Goal: Find specific page/section: Find specific page/section

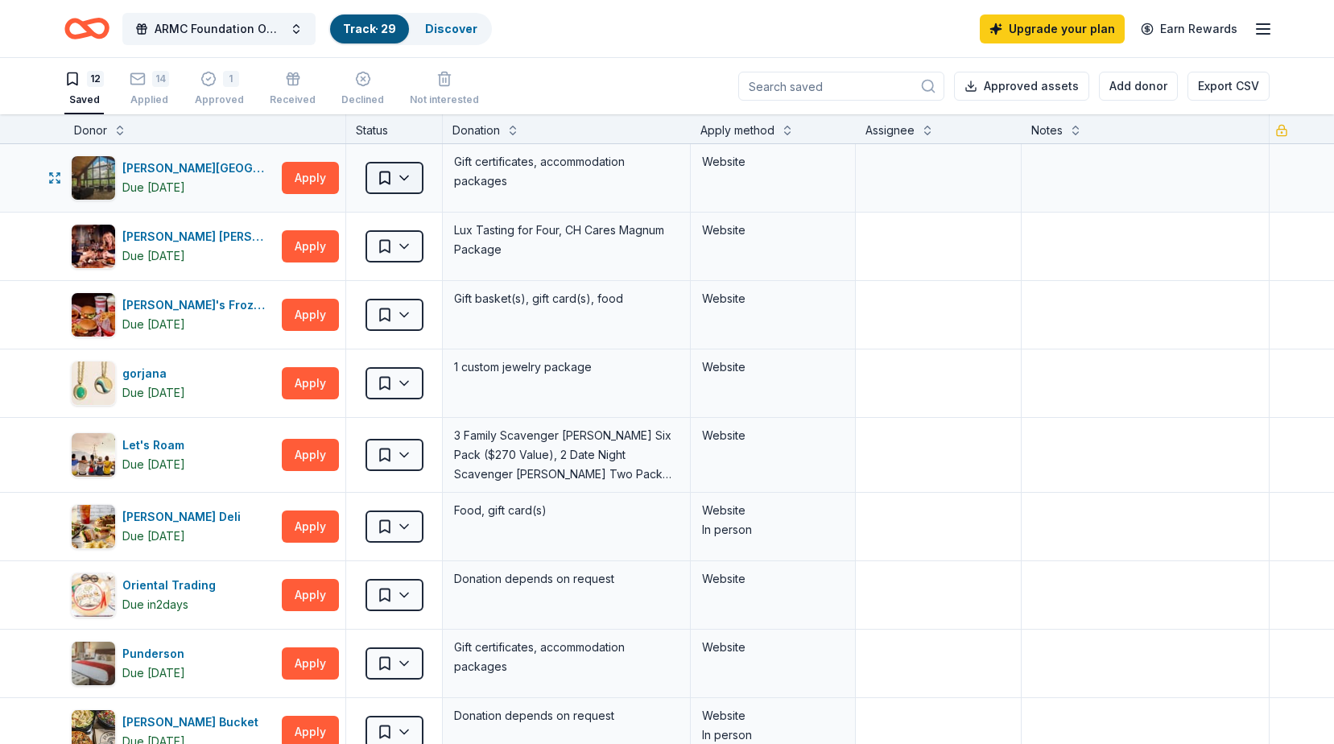
click at [407, 176] on html "ARMC Foundation Online Holiday Raffle Track · 29 Discover Upgrade your plan Ear…" at bounding box center [667, 372] width 1334 height 744
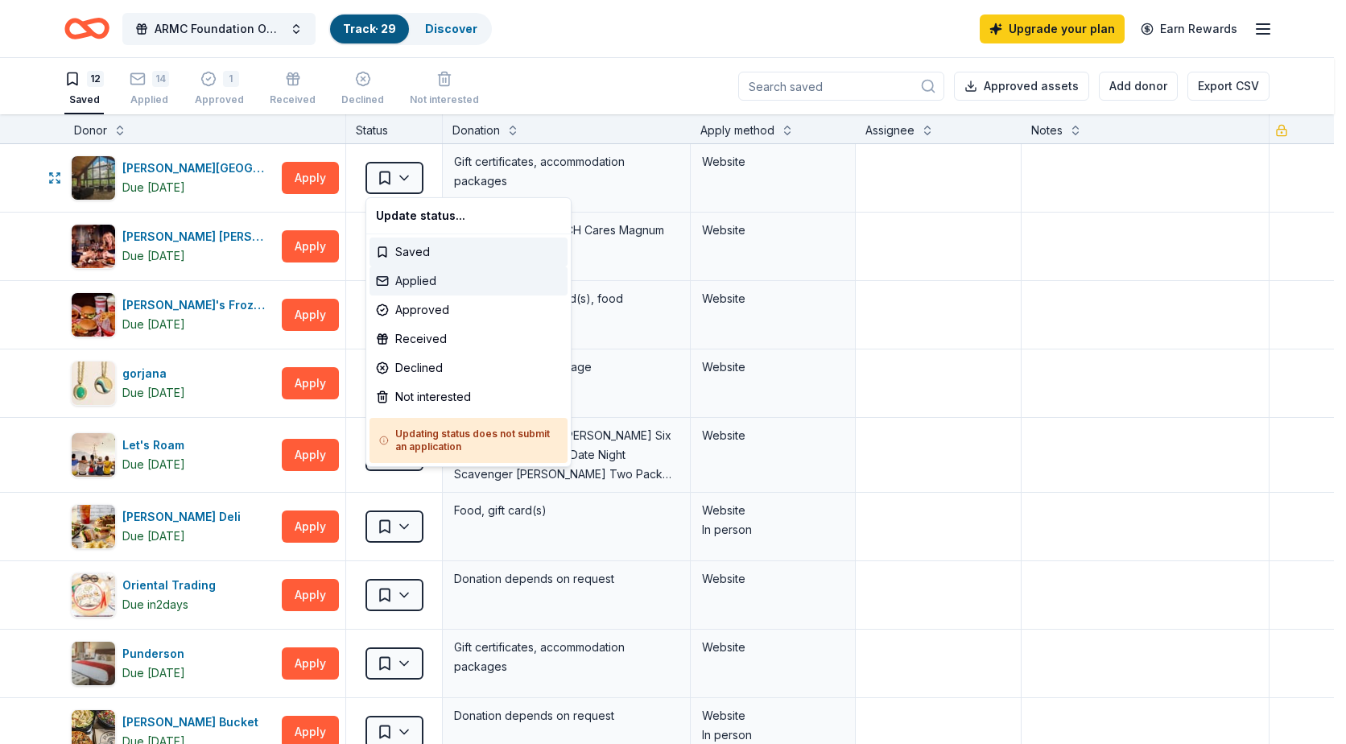
click at [415, 285] on div "Applied" at bounding box center [468, 280] width 198 height 29
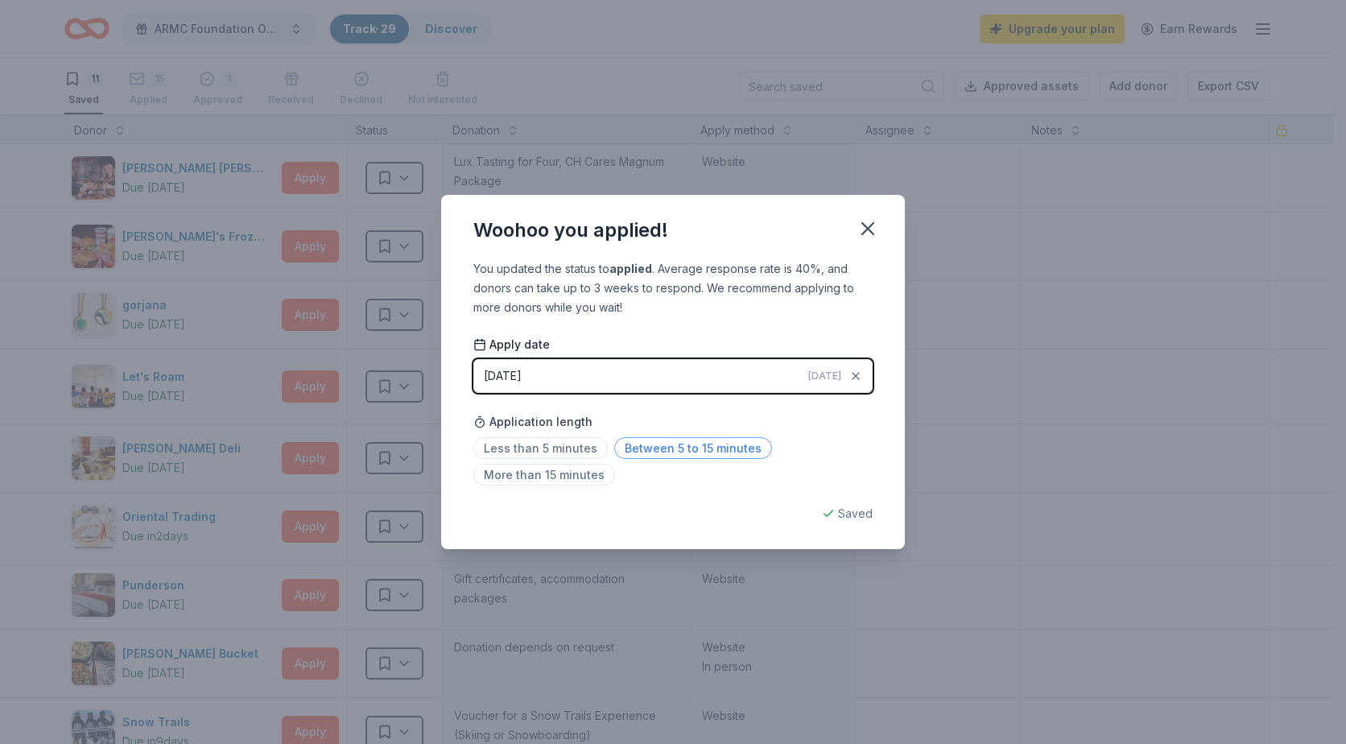
click at [645, 458] on span "Between 5 to 15 minutes" at bounding box center [693, 448] width 158 height 22
click at [865, 223] on icon "button" at bounding box center [867, 228] width 23 height 23
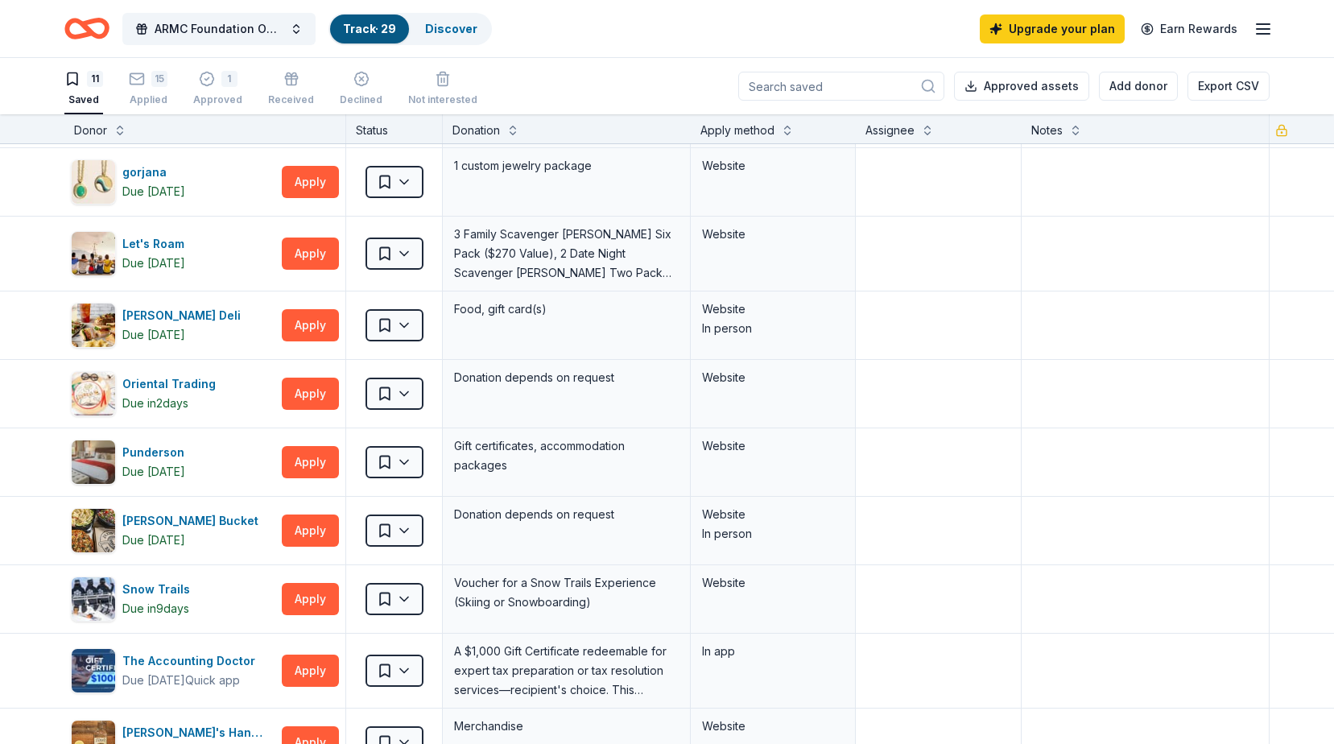
scroll to position [161, 0]
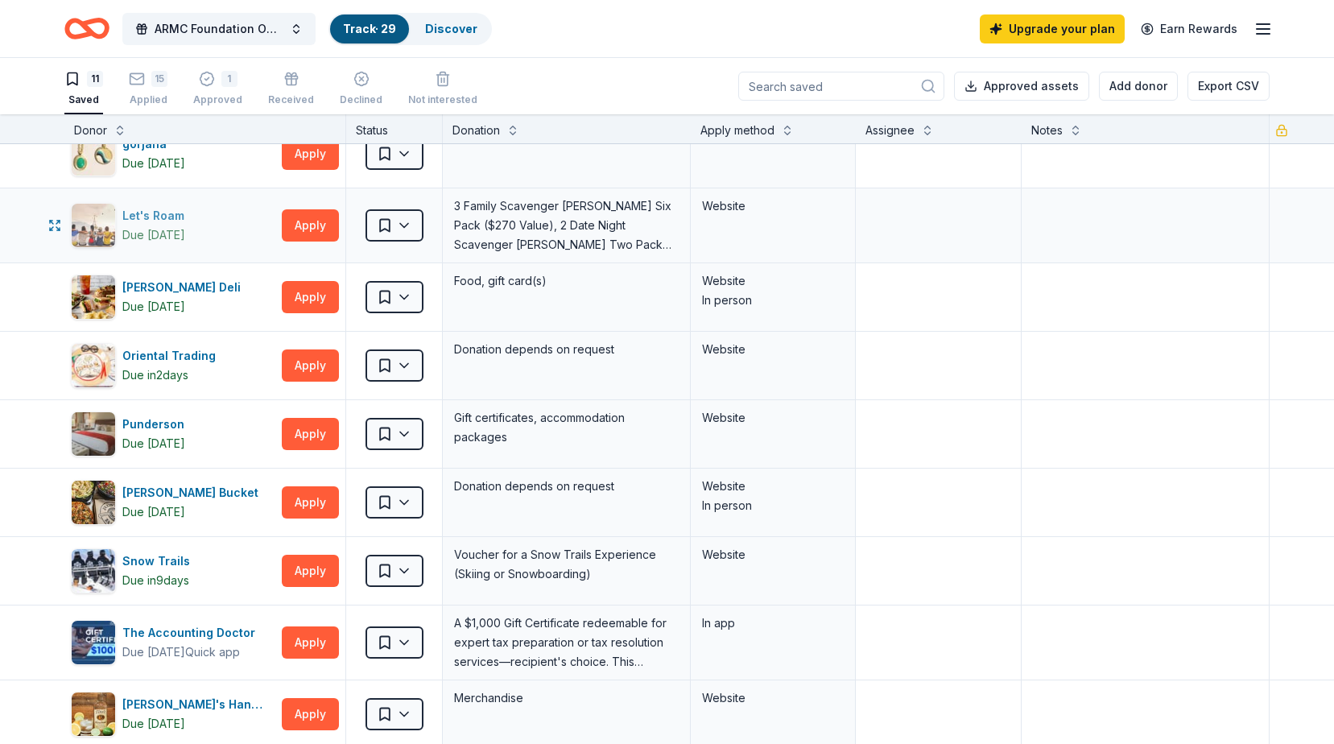
click at [139, 211] on div "Let's Roam" at bounding box center [156, 215] width 68 height 19
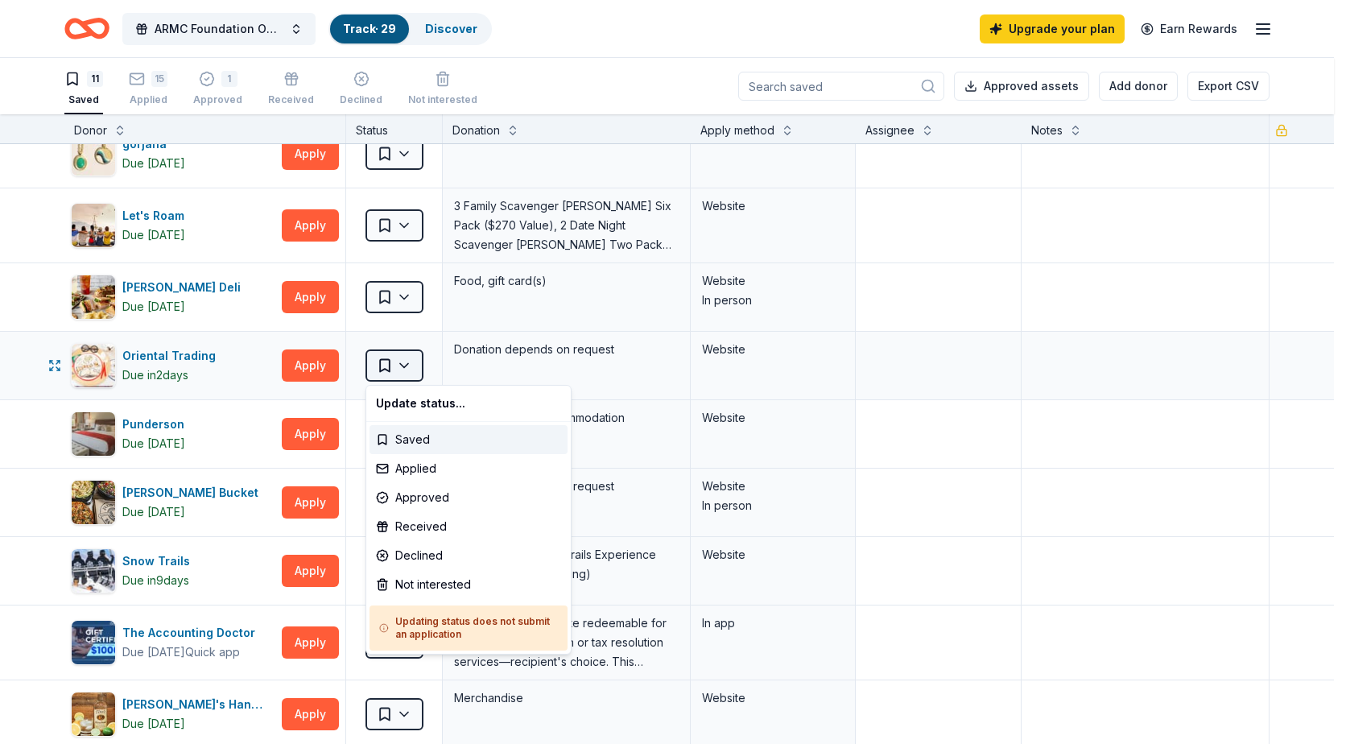
click at [389, 361] on html "ARMC Foundation Online Holiday Raffle Track · 29 Discover Upgrade your plan Ear…" at bounding box center [673, 372] width 1346 height 744
click at [412, 468] on div "Applied" at bounding box center [468, 468] width 198 height 29
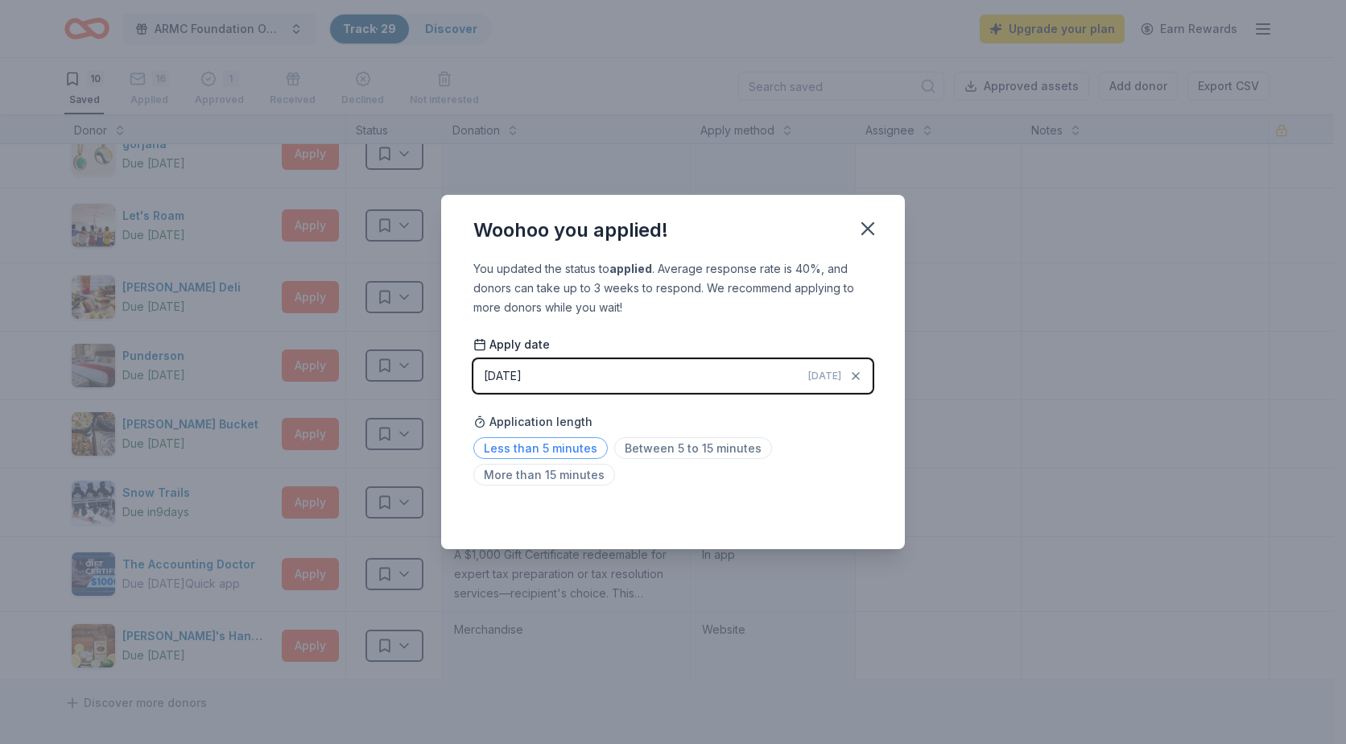
click at [522, 448] on span "Less than 5 minutes" at bounding box center [540, 448] width 134 height 22
click at [871, 225] on icon "button" at bounding box center [867, 228] width 11 height 11
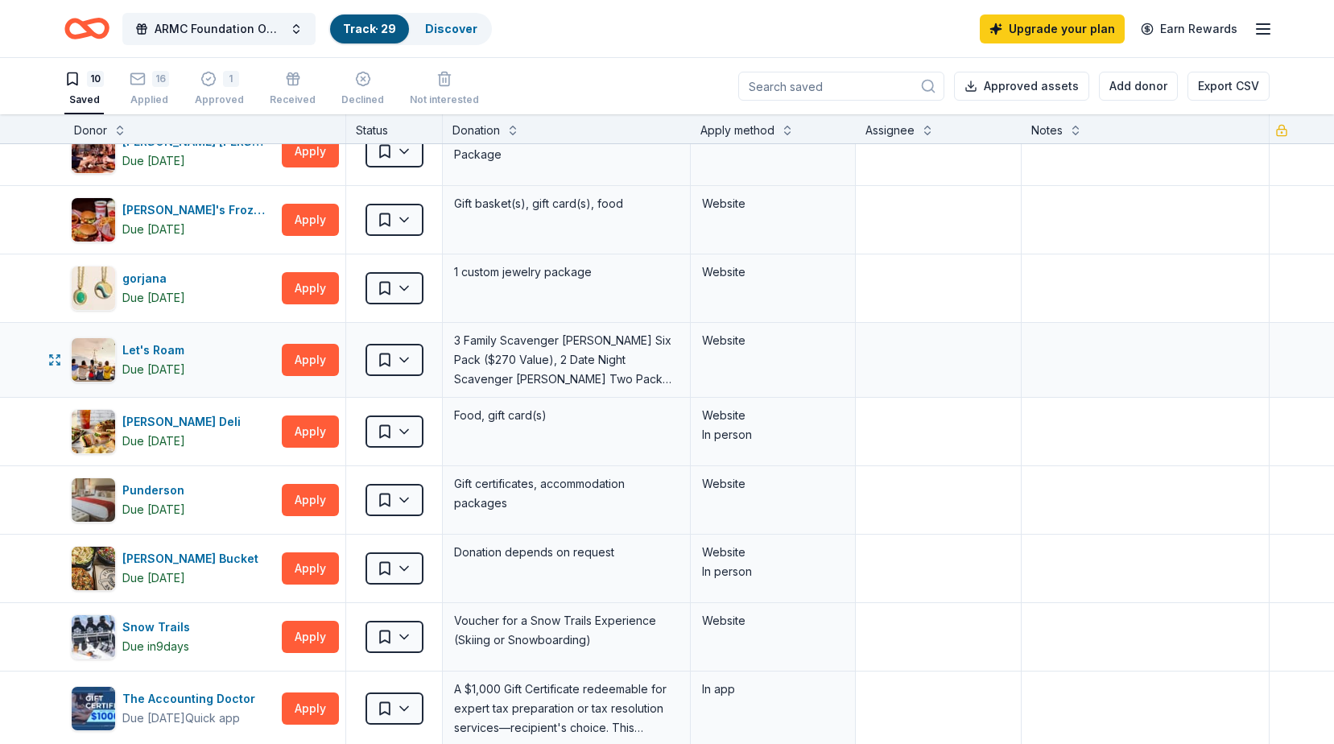
scroll to position [0, 0]
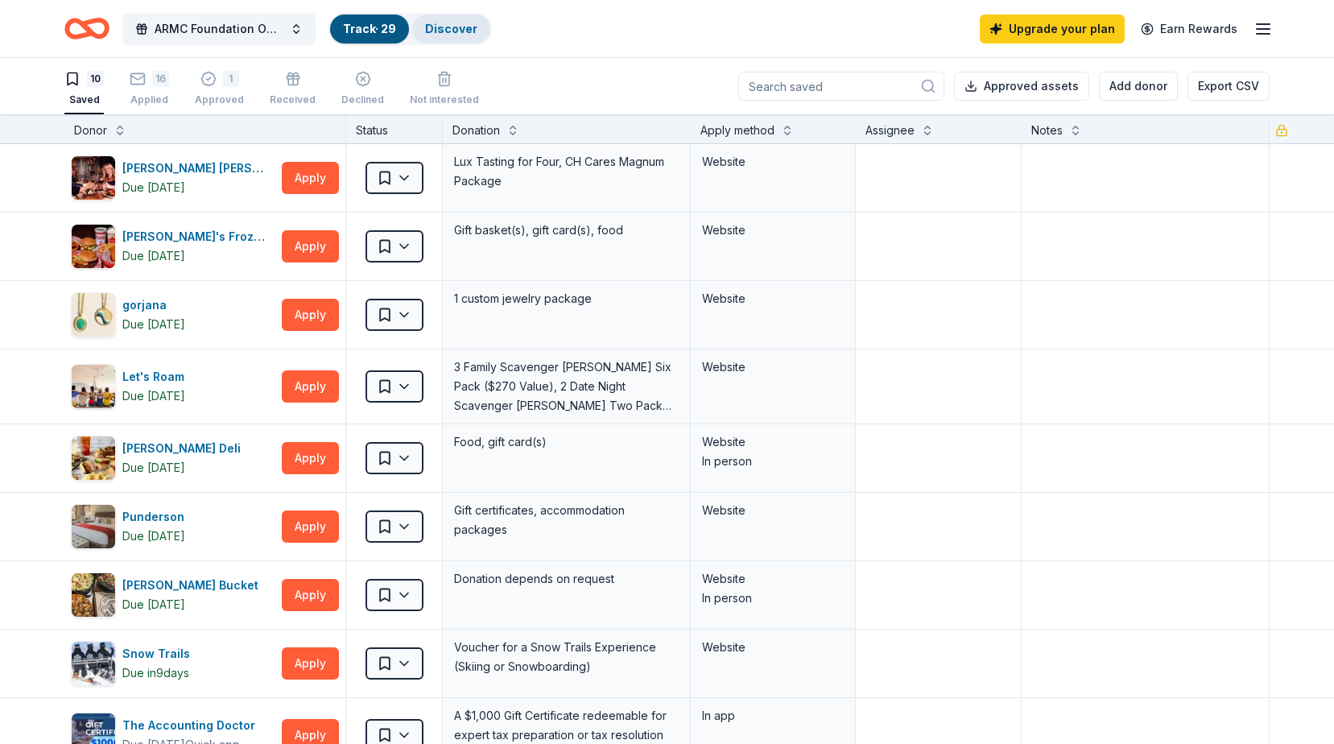
click at [430, 22] on link "Discover" at bounding box center [451, 29] width 52 height 14
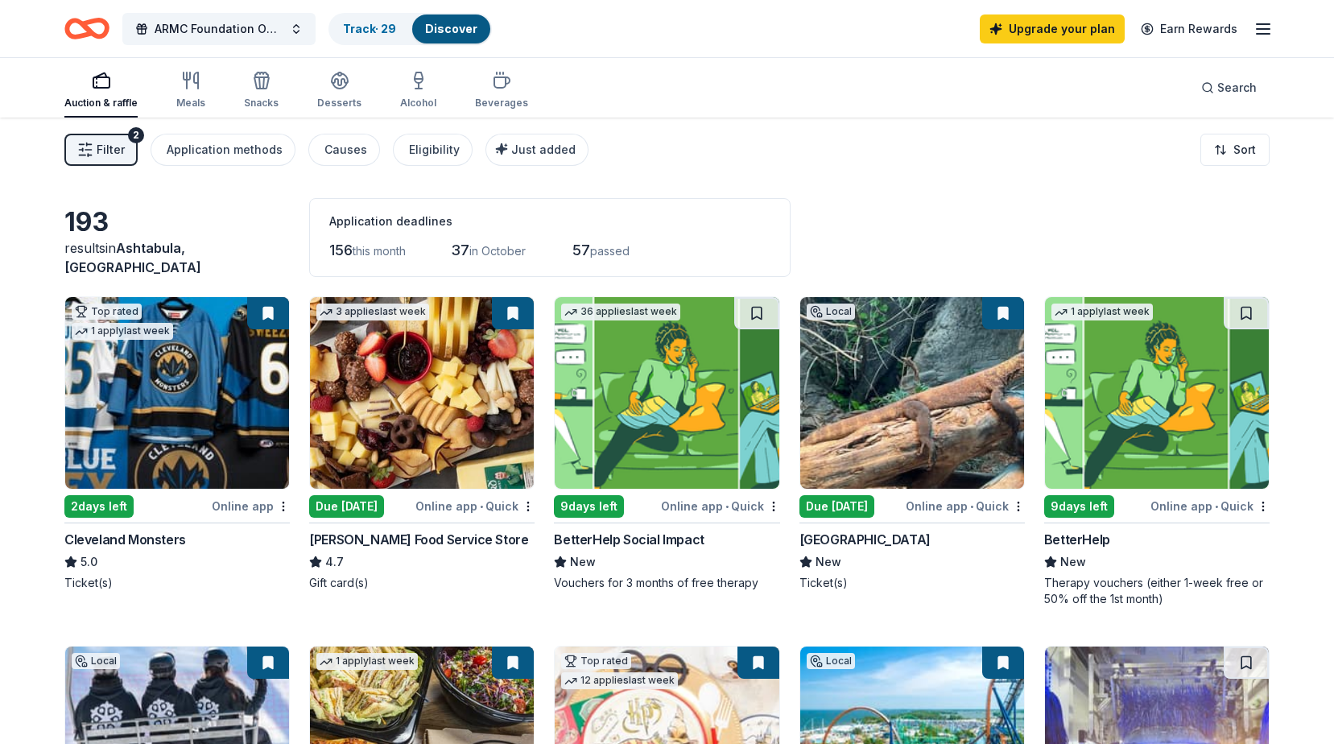
click at [501, 250] on span "in October" at bounding box center [497, 251] width 56 height 14
click at [119, 151] on span "Filter" at bounding box center [111, 149] width 28 height 19
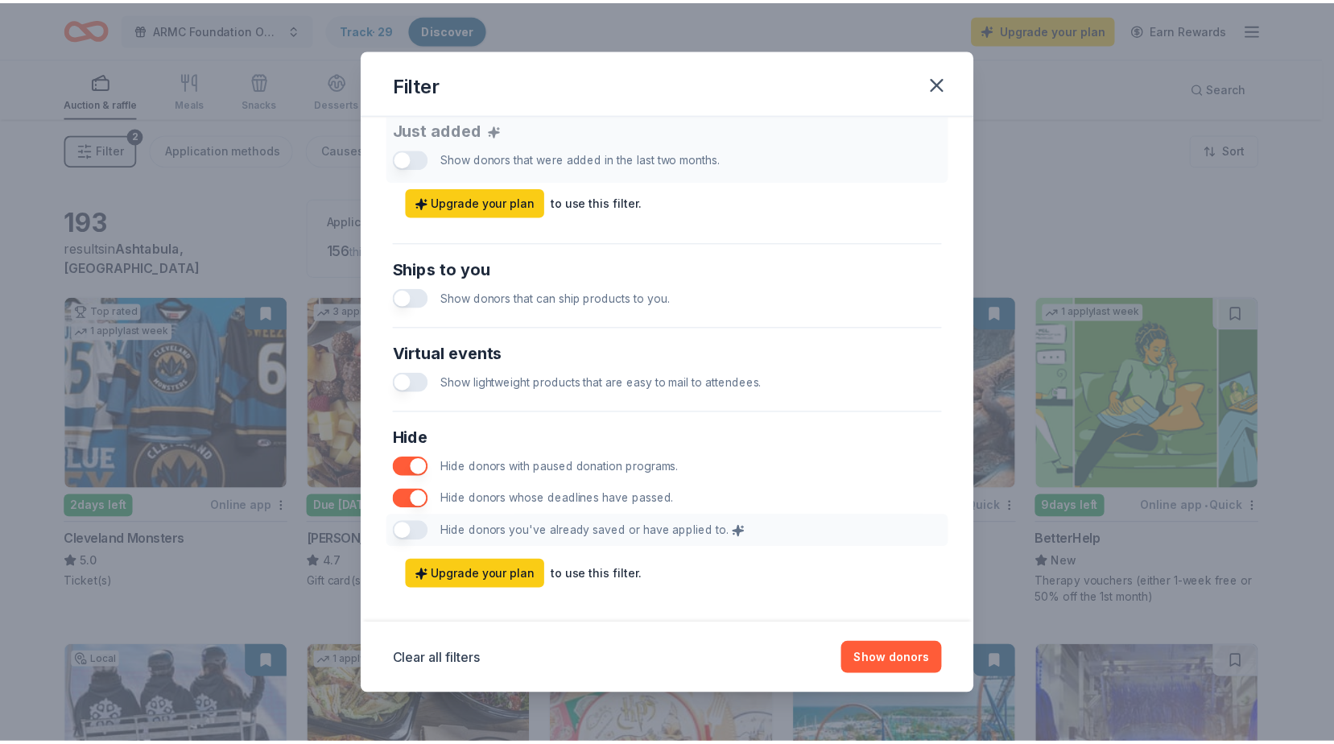
scroll to position [660, 0]
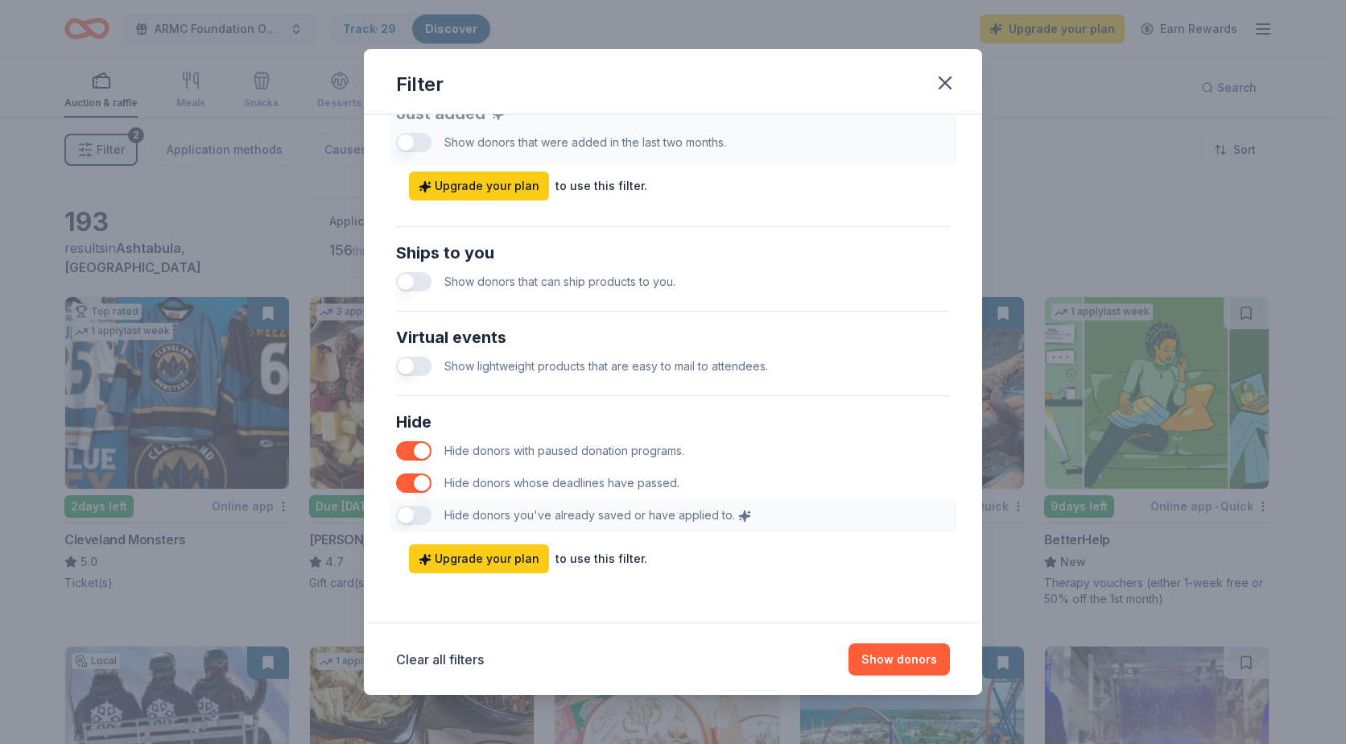
click at [413, 515] on div "Hide Hide donors with paused donation programs. Hide donors whose deadlines hav…" at bounding box center [673, 469] width 567 height 135
click at [945, 80] on icon "button" at bounding box center [945, 83] width 23 height 23
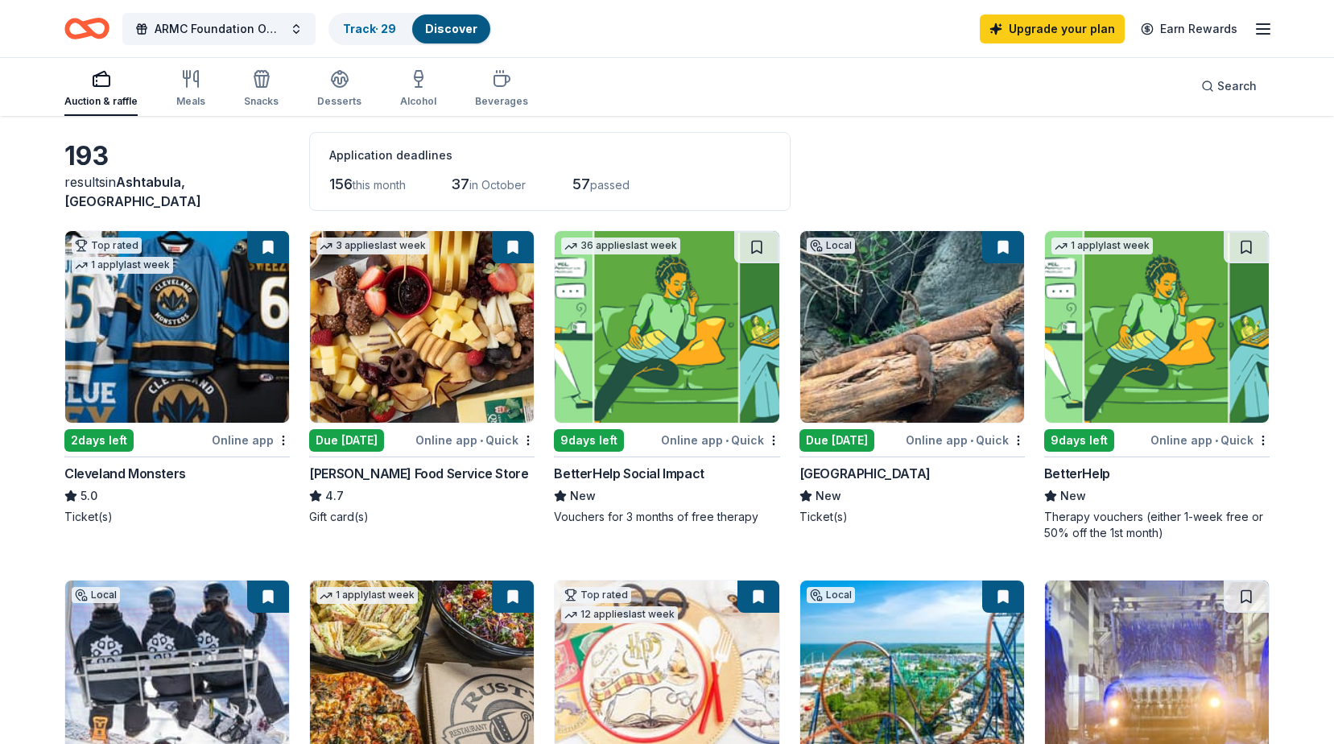
scroll to position [0, 0]
